Goal: Task Accomplishment & Management: Complete application form

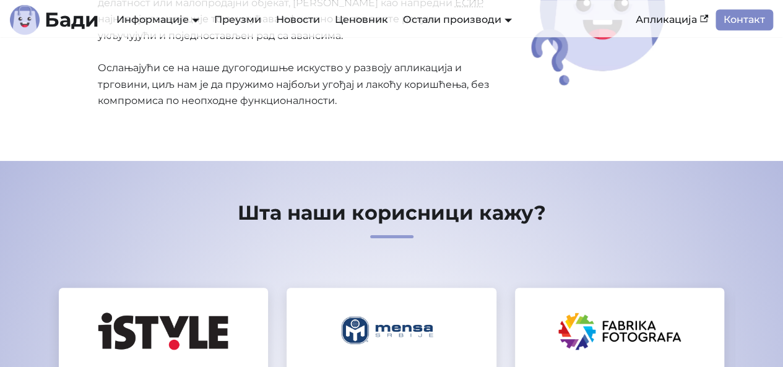
scroll to position [124, 0]
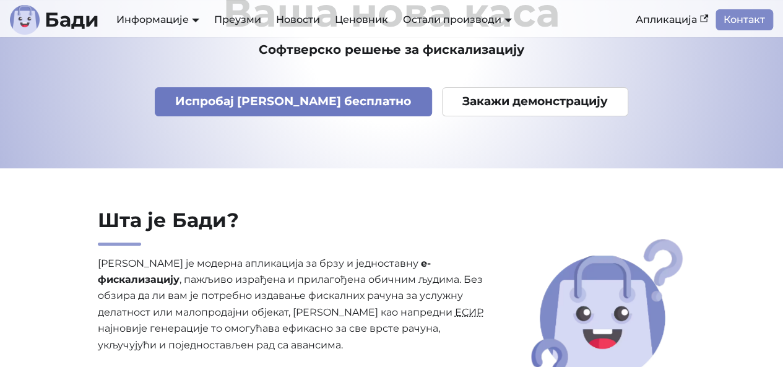
click at [329, 96] on link "Испробај [PERSON_NAME] бесплатно" at bounding box center [293, 101] width 277 height 29
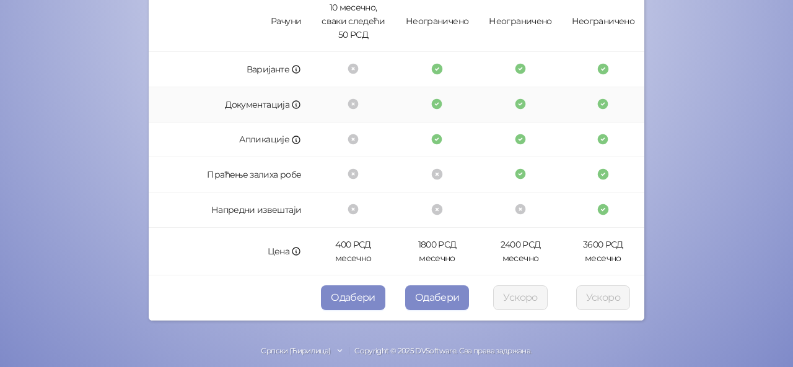
scroll to position [437, 0]
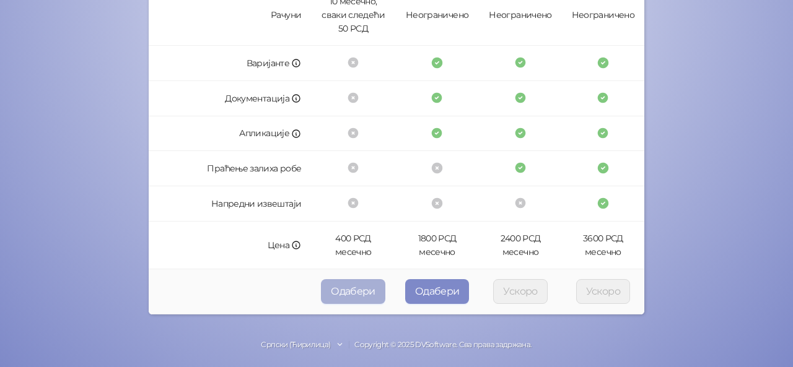
click at [352, 287] on button "Одабери" at bounding box center [353, 291] width 64 height 25
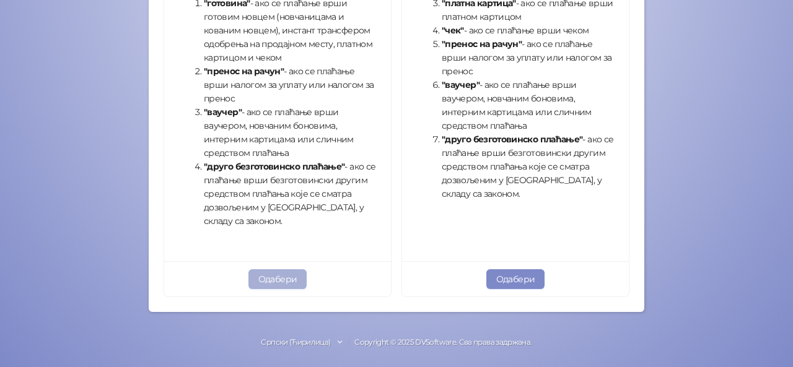
scroll to position [160, 0]
click at [524, 282] on button "Одабери" at bounding box center [515, 279] width 59 height 20
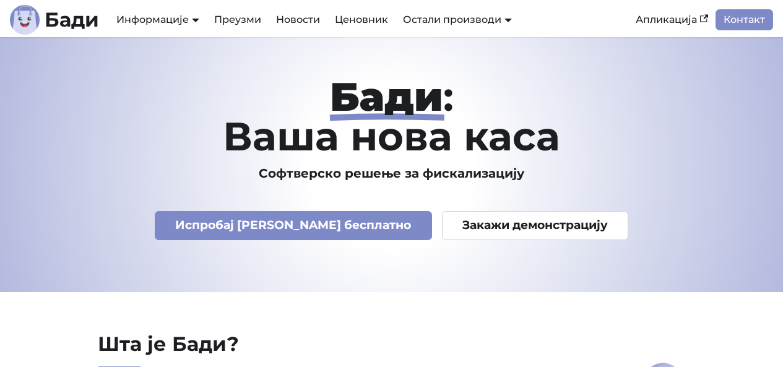
scroll to position [124, 0]
